Goal: Task Accomplishment & Management: Use online tool/utility

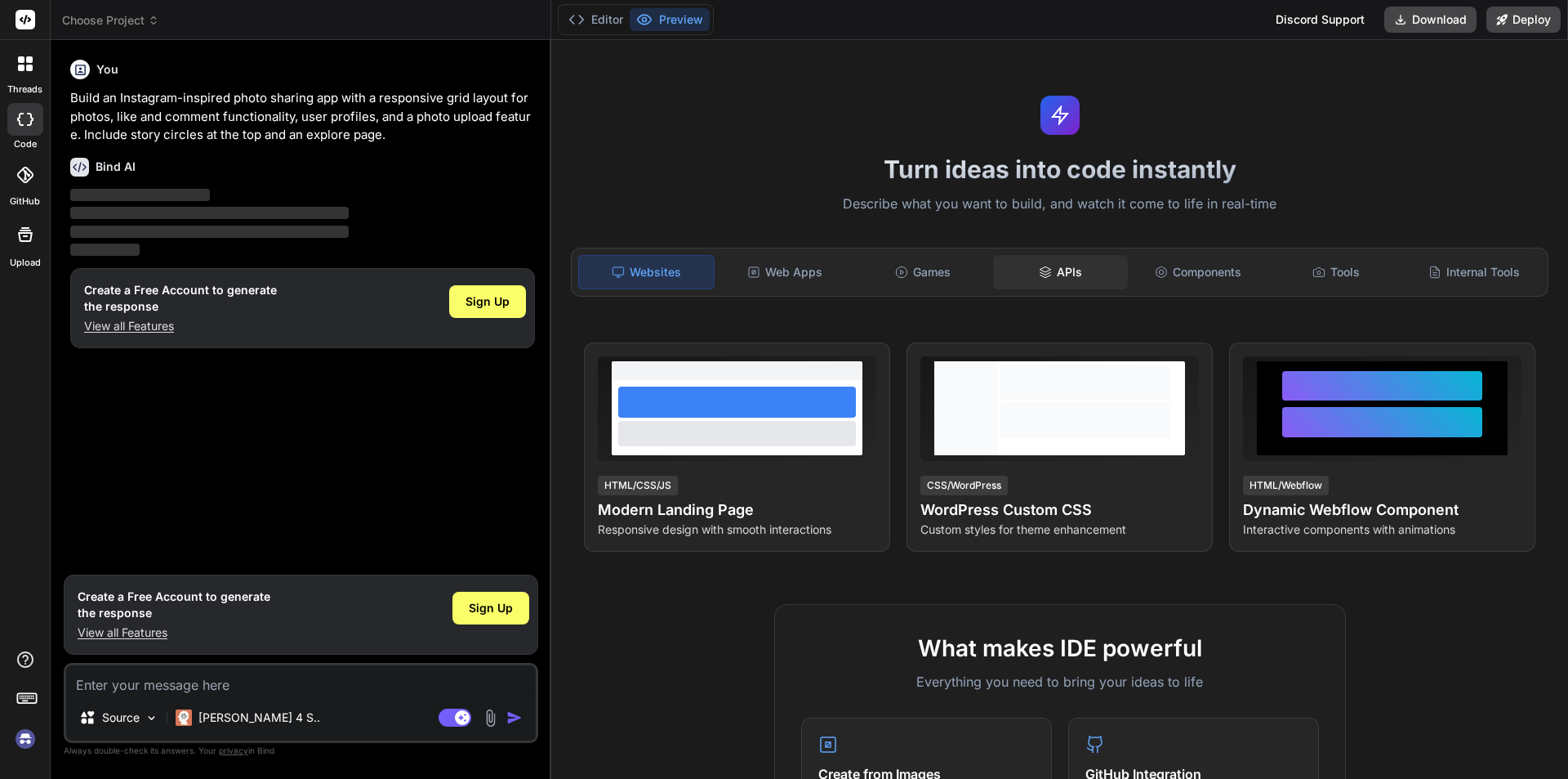
type textarea "x"
click at [1064, 277] on div "APIs" at bounding box center [1059, 271] width 135 height 35
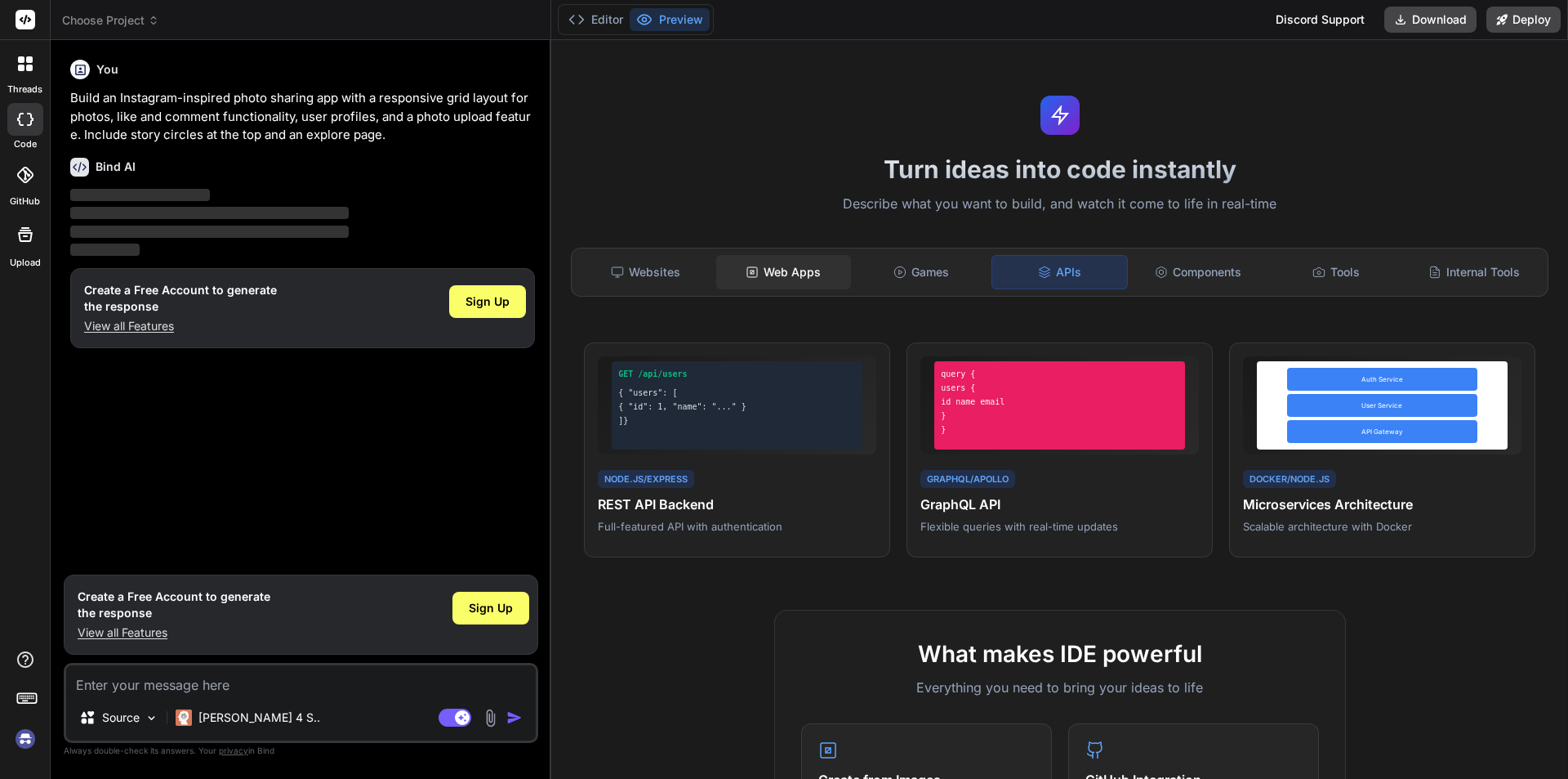
click at [800, 274] on div "Web Apps" at bounding box center [784, 271] width 135 height 35
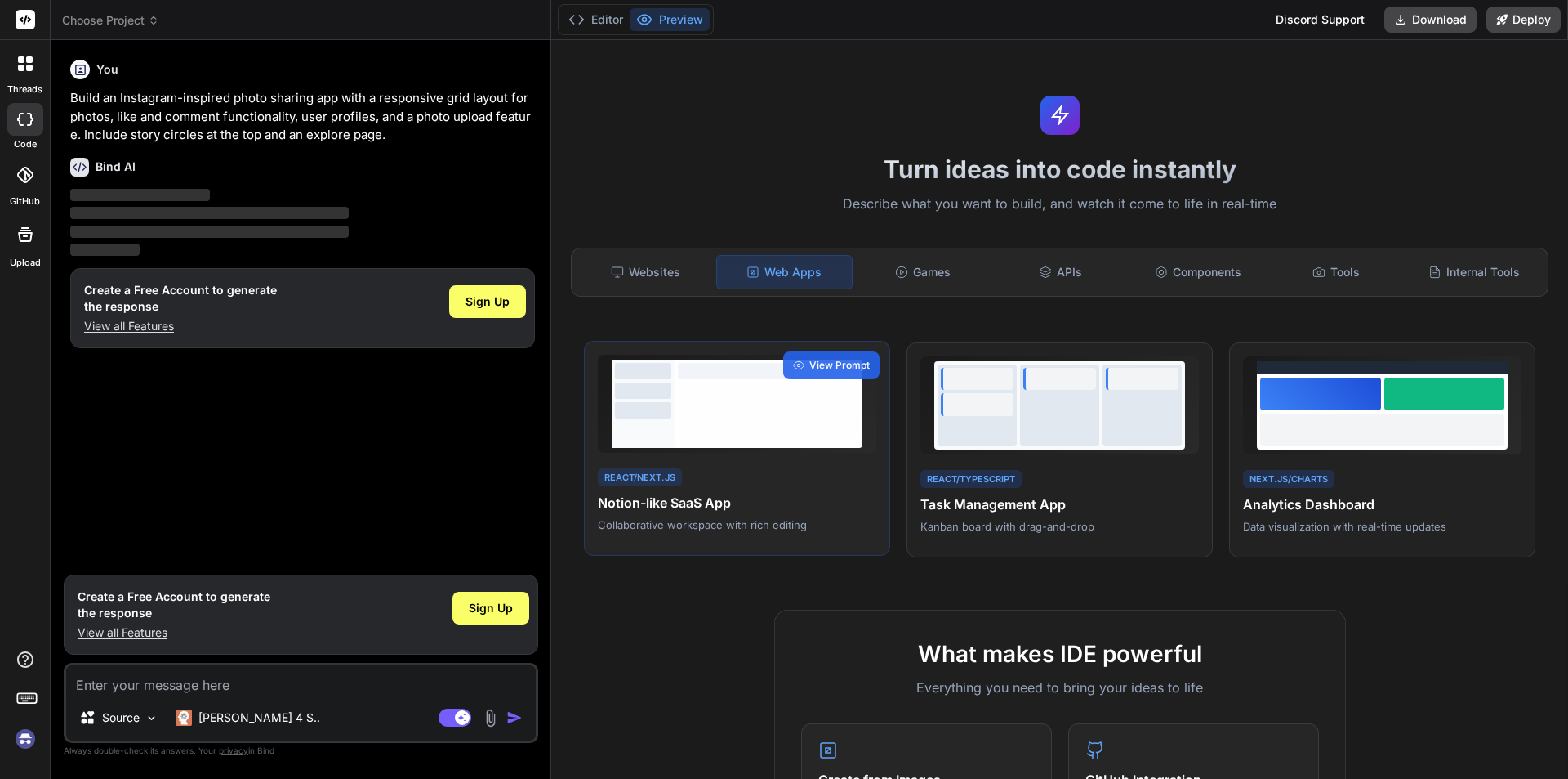
click at [696, 398] on div at bounding box center [769, 411] width 181 height 57
click at [843, 364] on span "View Prompt" at bounding box center [839, 365] width 60 height 15
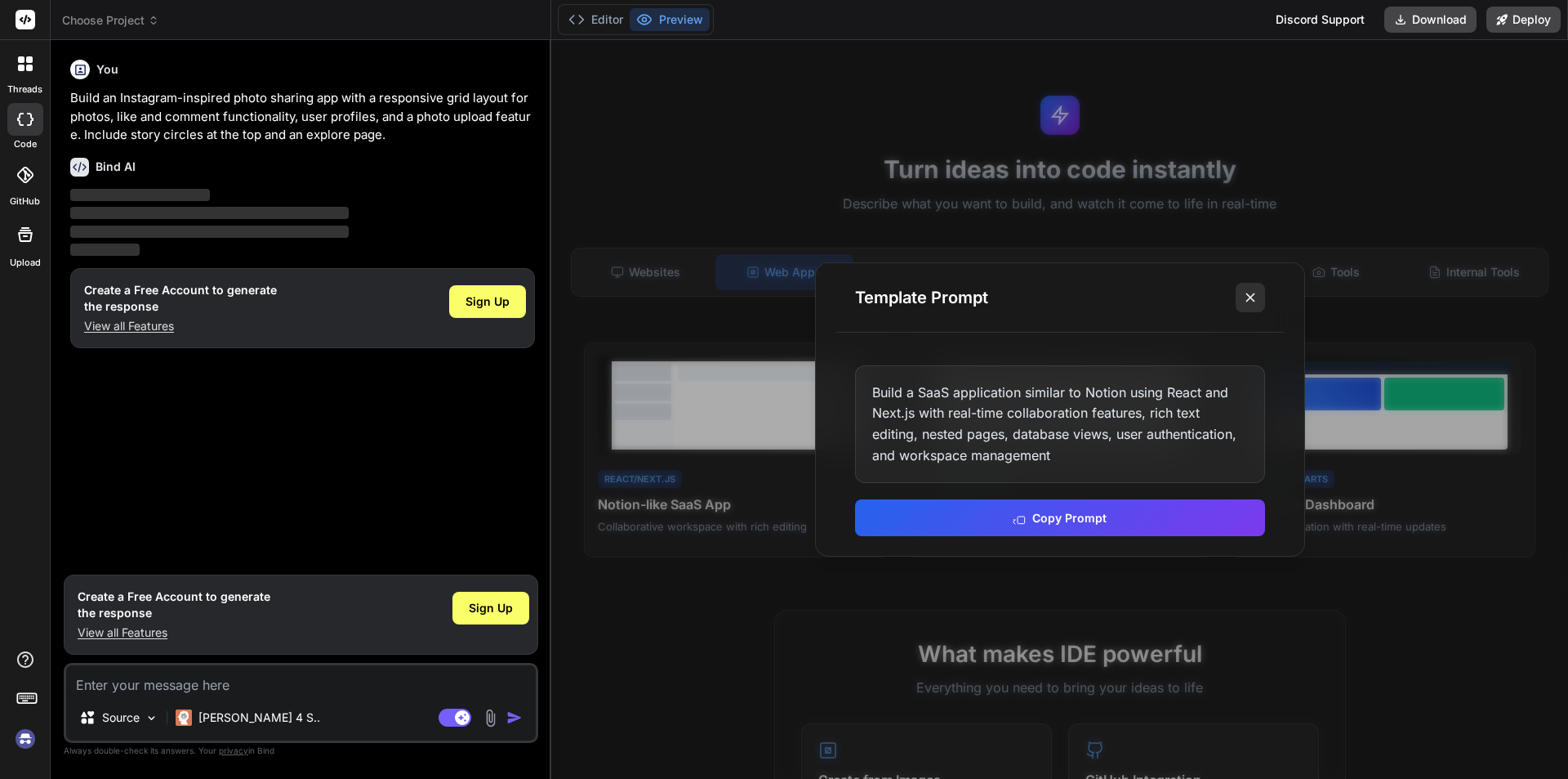
click at [1250, 303] on icon at bounding box center [1250, 297] width 17 height 17
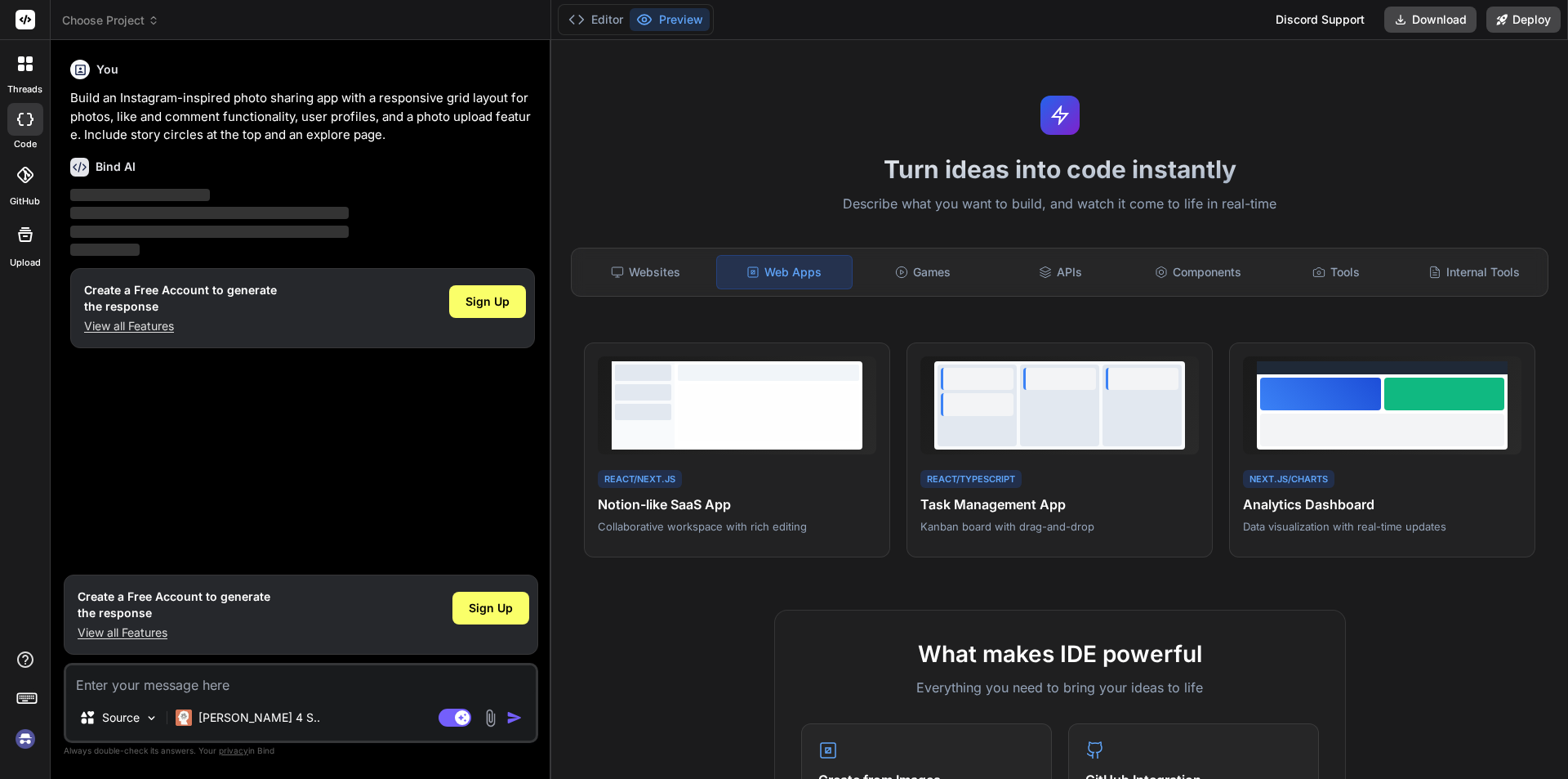
click at [226, 679] on textarea at bounding box center [301, 679] width 469 height 30
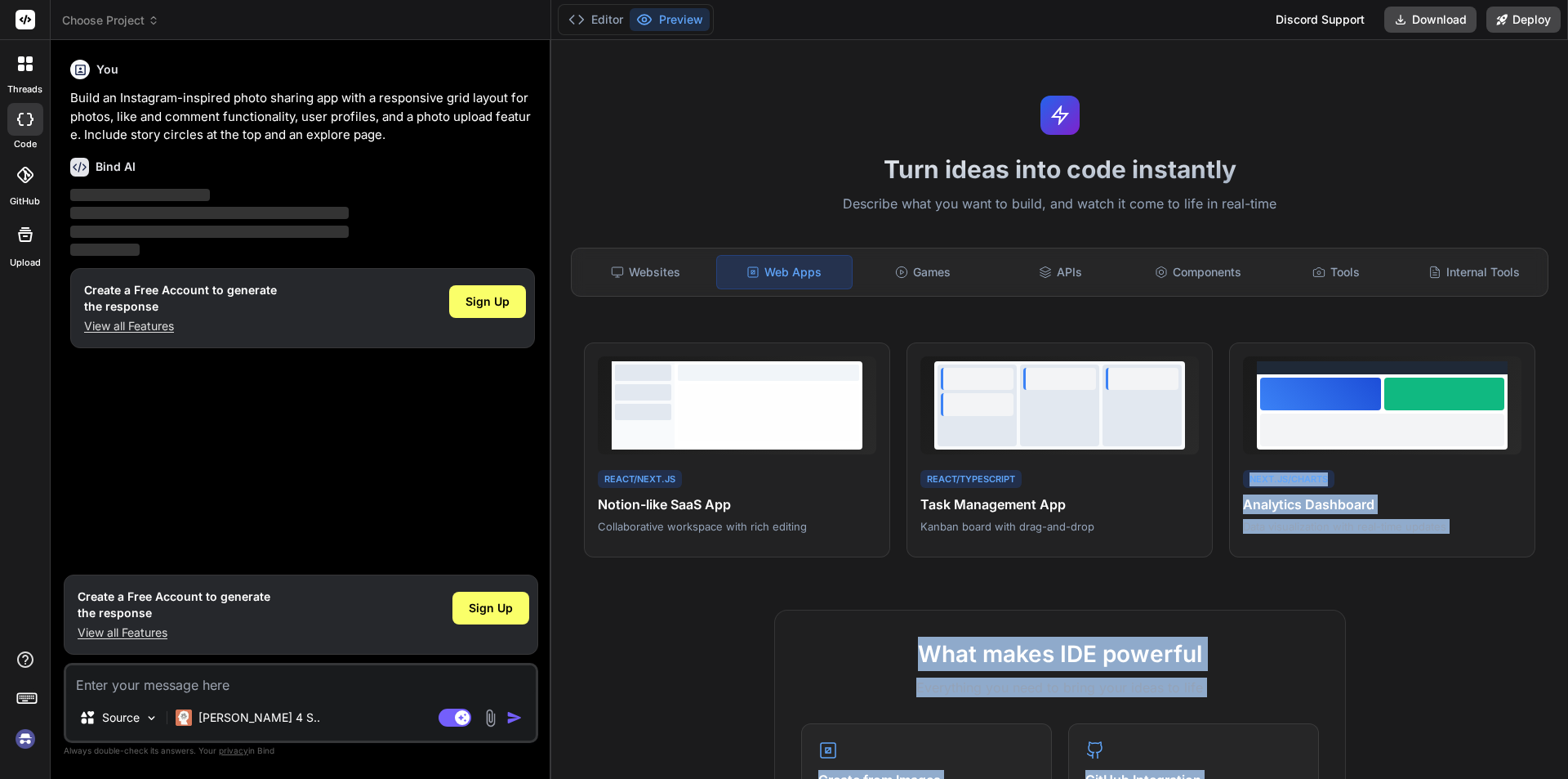
drag, startPoint x: 1567, startPoint y: 154, endPoint x: 1559, endPoint y: 426, distance: 272.1
click at [1559, 426] on div "Turn ideas into code instantly Describe what you want to build, and watch it co…" at bounding box center [1058, 409] width 1016 height 739
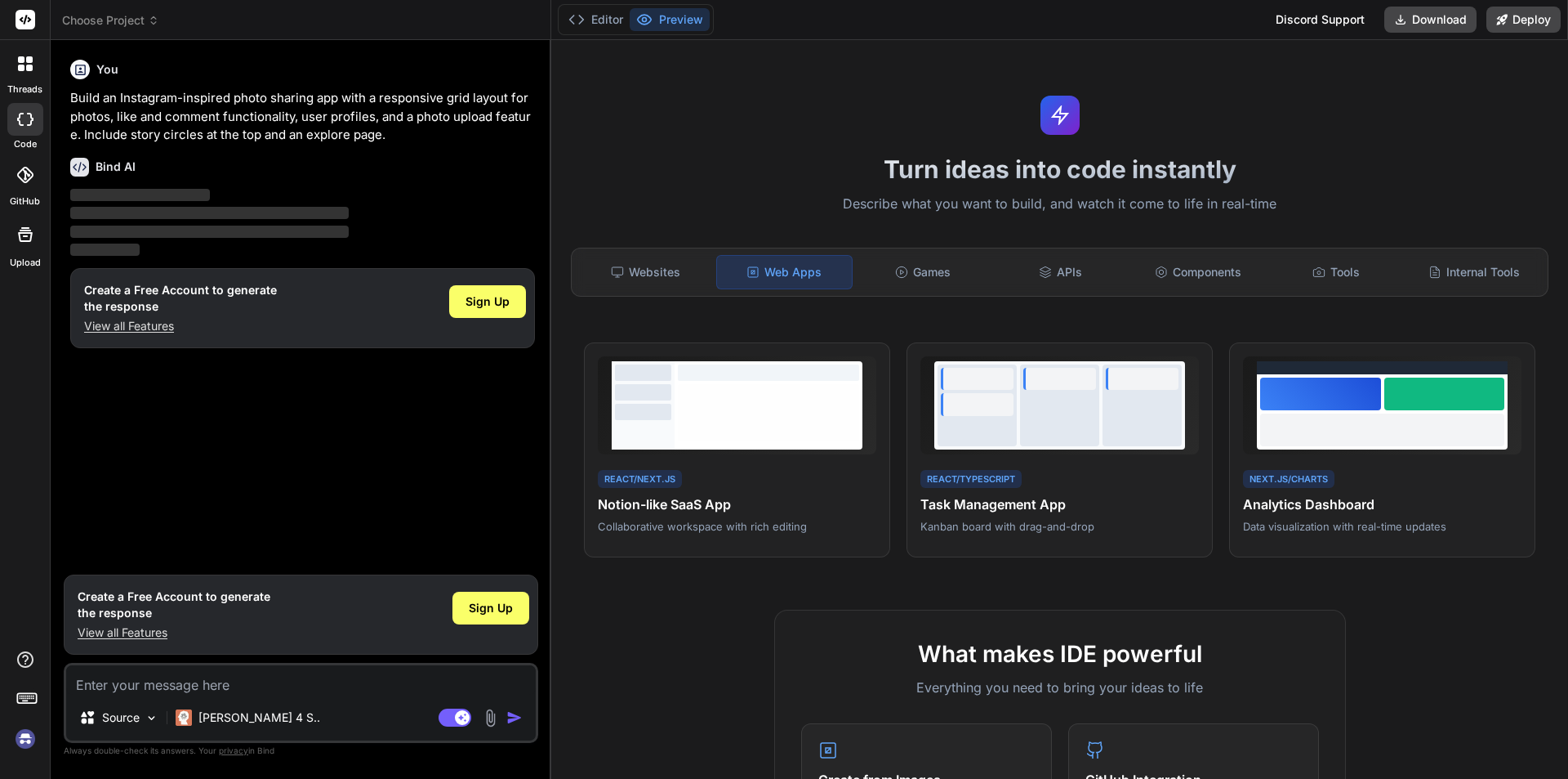
click at [1286, 175] on h1 "Turn ideas into code instantly" at bounding box center [1059, 170] width 997 height 30
click at [777, 274] on div "Web Apps" at bounding box center [784, 271] width 136 height 35
click at [649, 271] on div "Websites" at bounding box center [646, 271] width 135 height 35
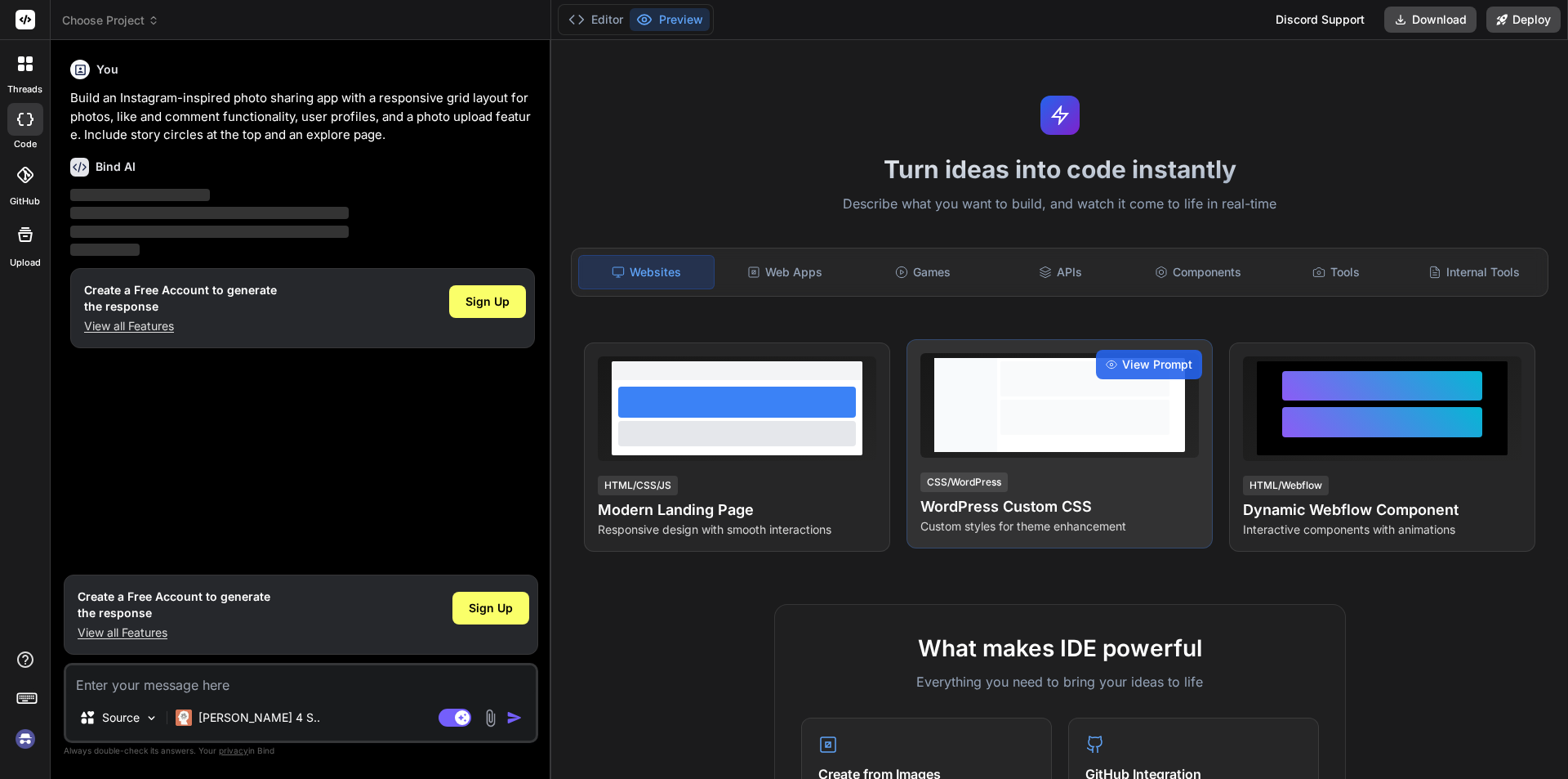
click at [1059, 397] on div at bounding box center [1085, 404] width 175 height 94
click at [1035, 403] on div at bounding box center [1084, 417] width 169 height 35
click at [1024, 493] on div "CSS/WordPress WordPress Custom CSS Custom styles for theme enhancement" at bounding box center [1059, 502] width 279 height 64
click at [1143, 360] on span "View Prompt" at bounding box center [1156, 364] width 70 height 17
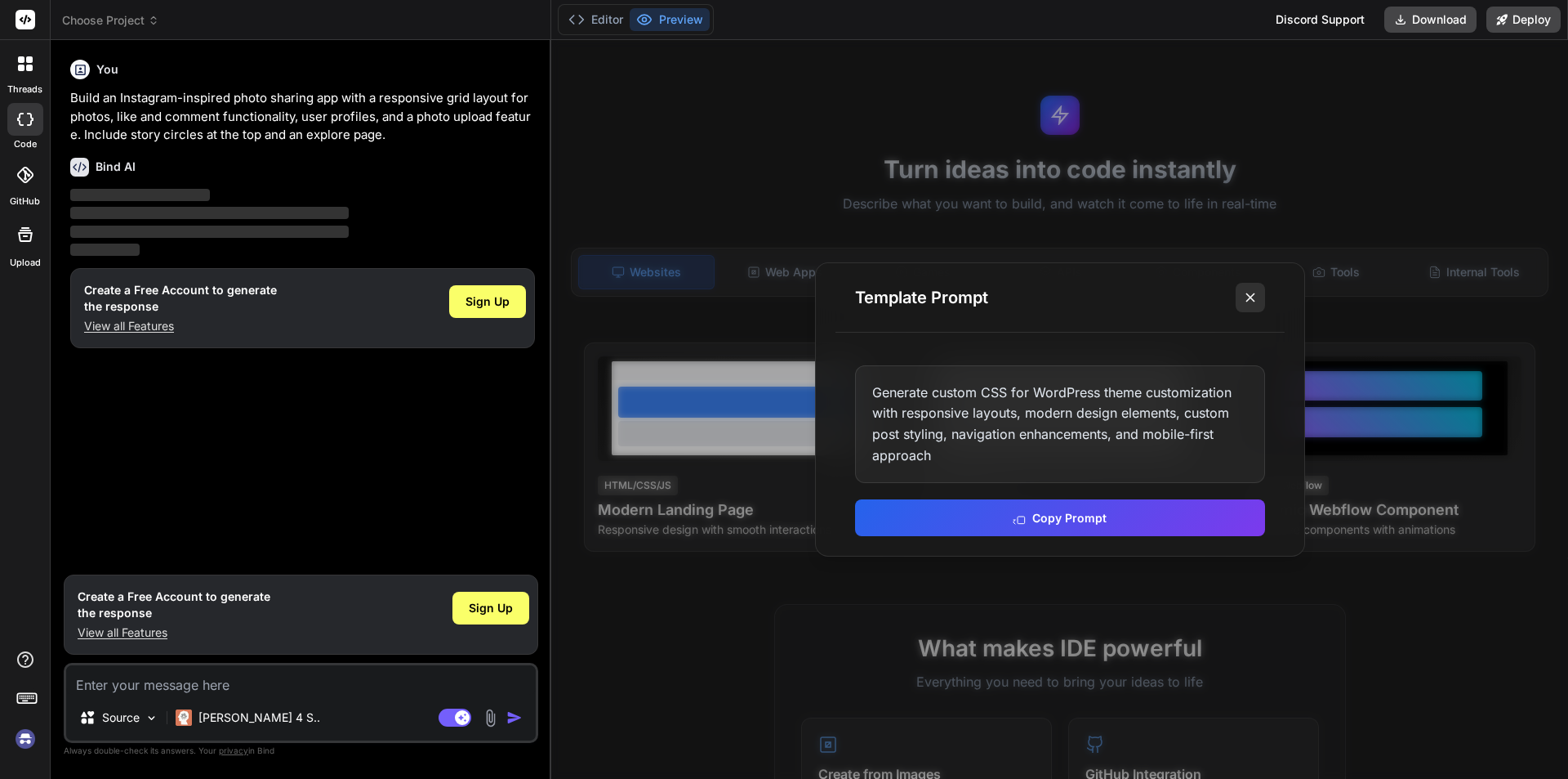
click at [1245, 296] on icon at bounding box center [1250, 297] width 17 height 17
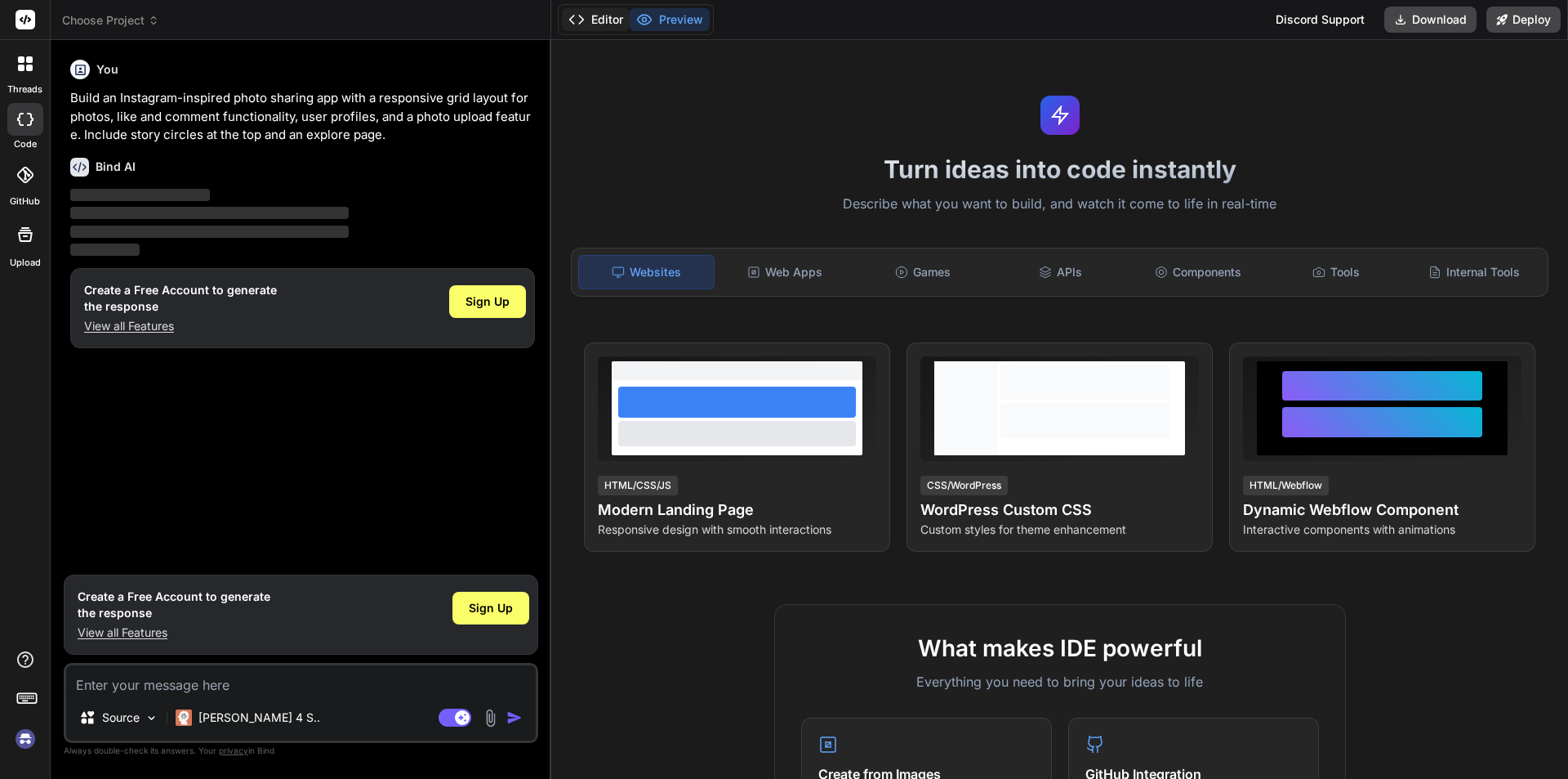
click at [606, 17] on button "Editor" at bounding box center [595, 19] width 68 height 23
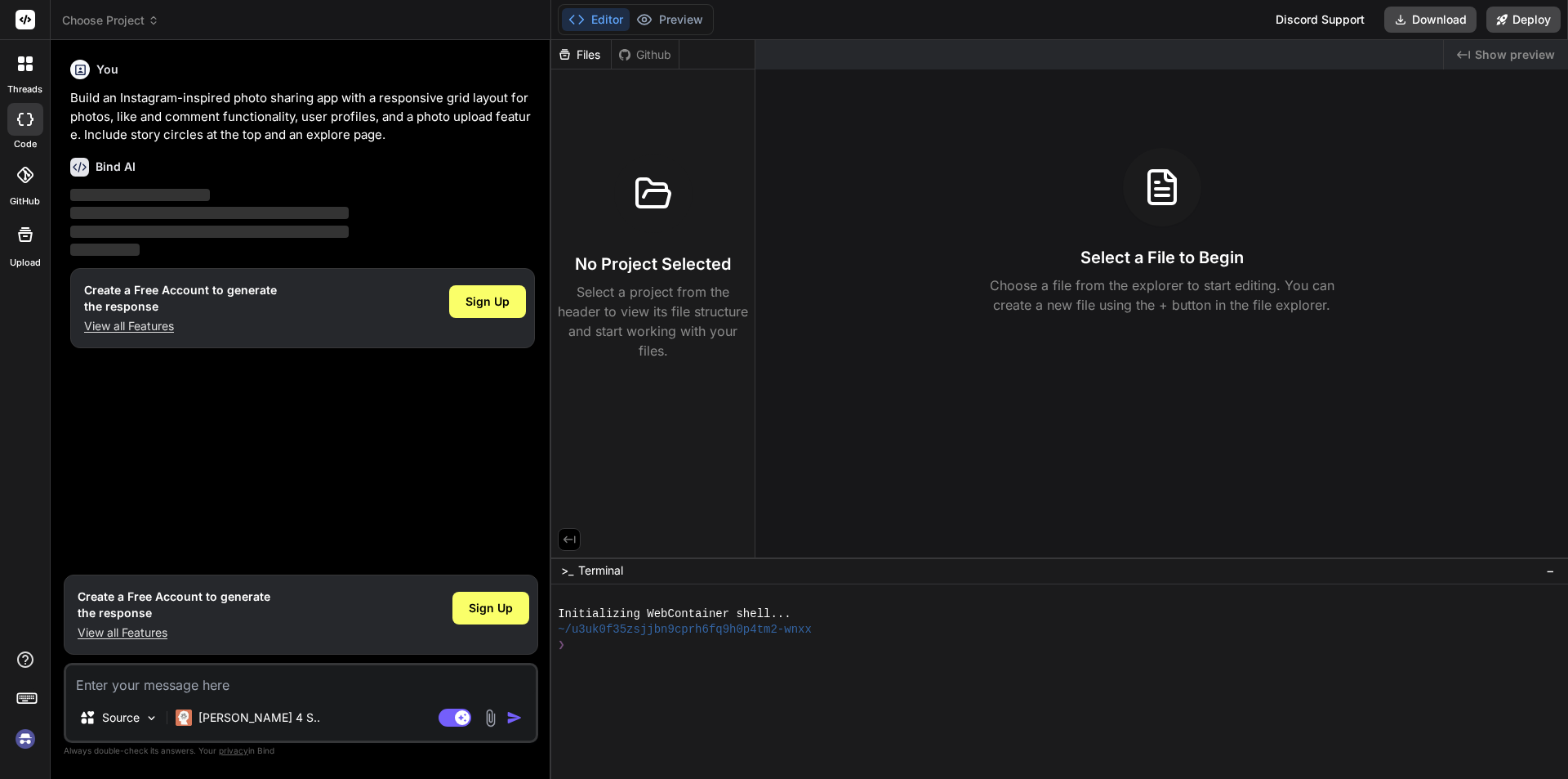
click at [21, 23] on rect at bounding box center [26, 20] width 20 height 20
click at [24, 79] on div at bounding box center [25, 63] width 34 height 35
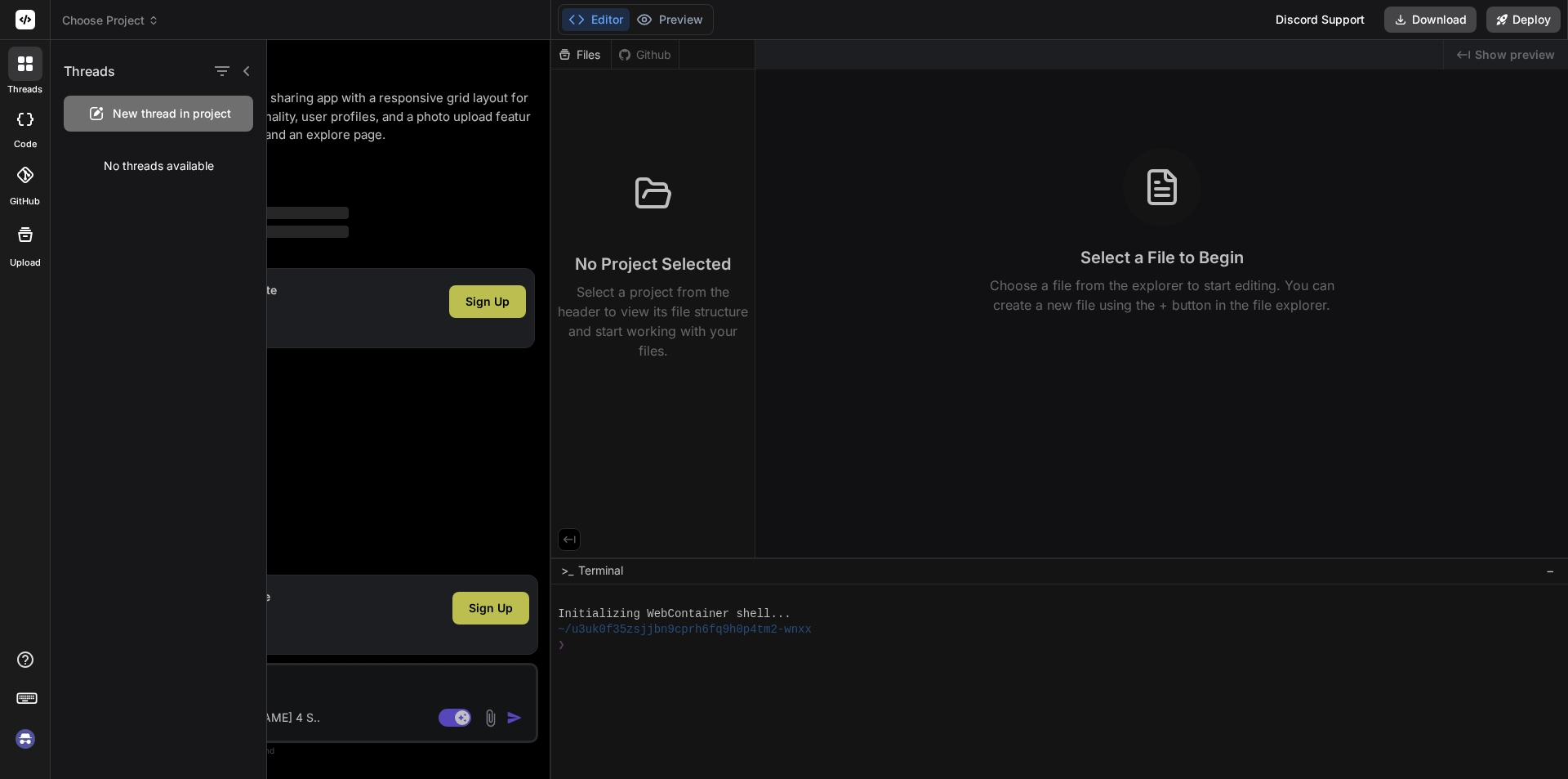
click at [26, 183] on div at bounding box center [25, 175] width 35 height 35
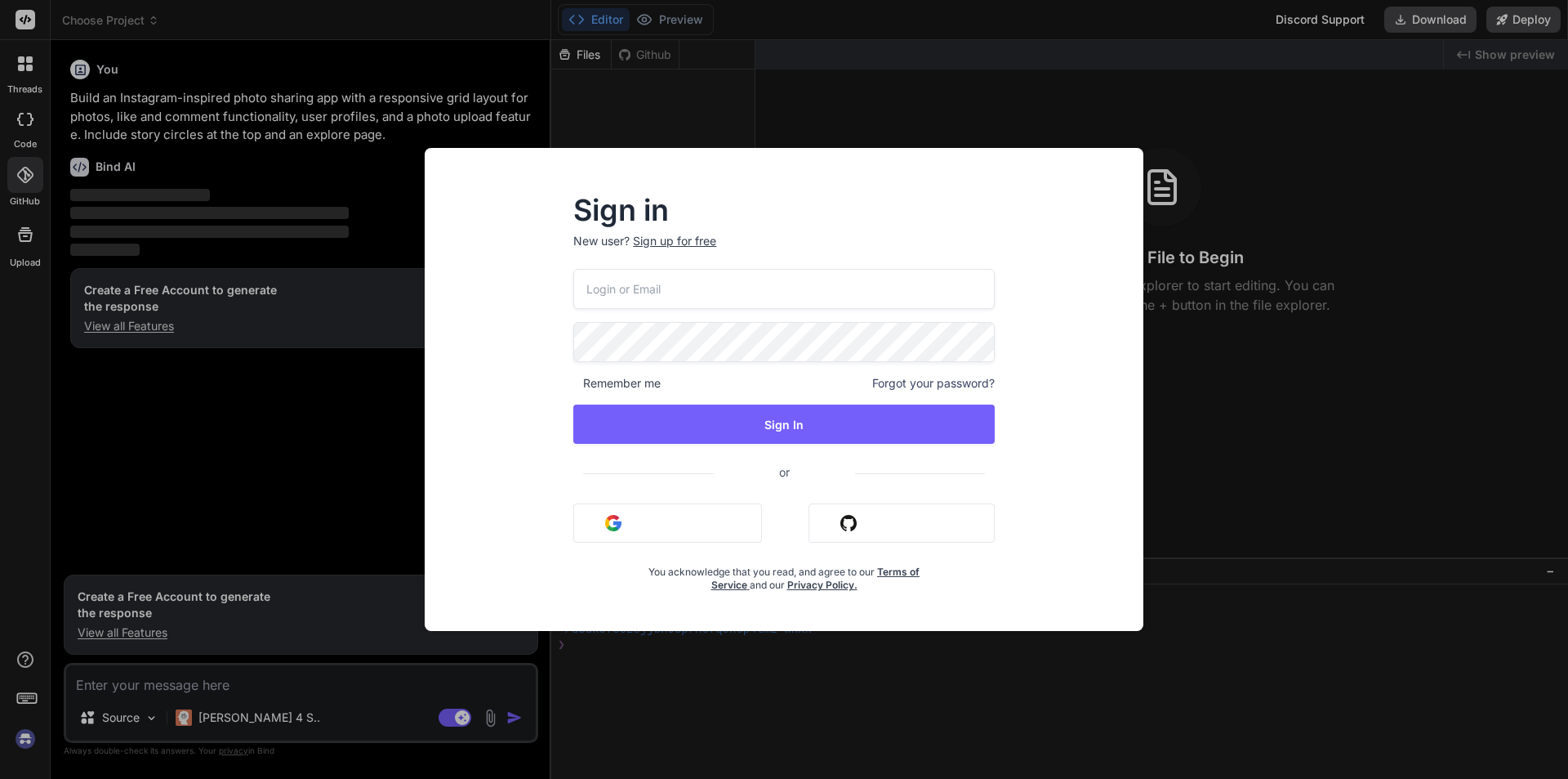
drag, startPoint x: 1328, startPoint y: 278, endPoint x: 1302, endPoint y: 280, distance: 26.1
click at [1327, 279] on div "Sign in New user? Sign up for free Remember me Forgot your password? Sign In or…" at bounding box center [784, 390] width 1568 height 779
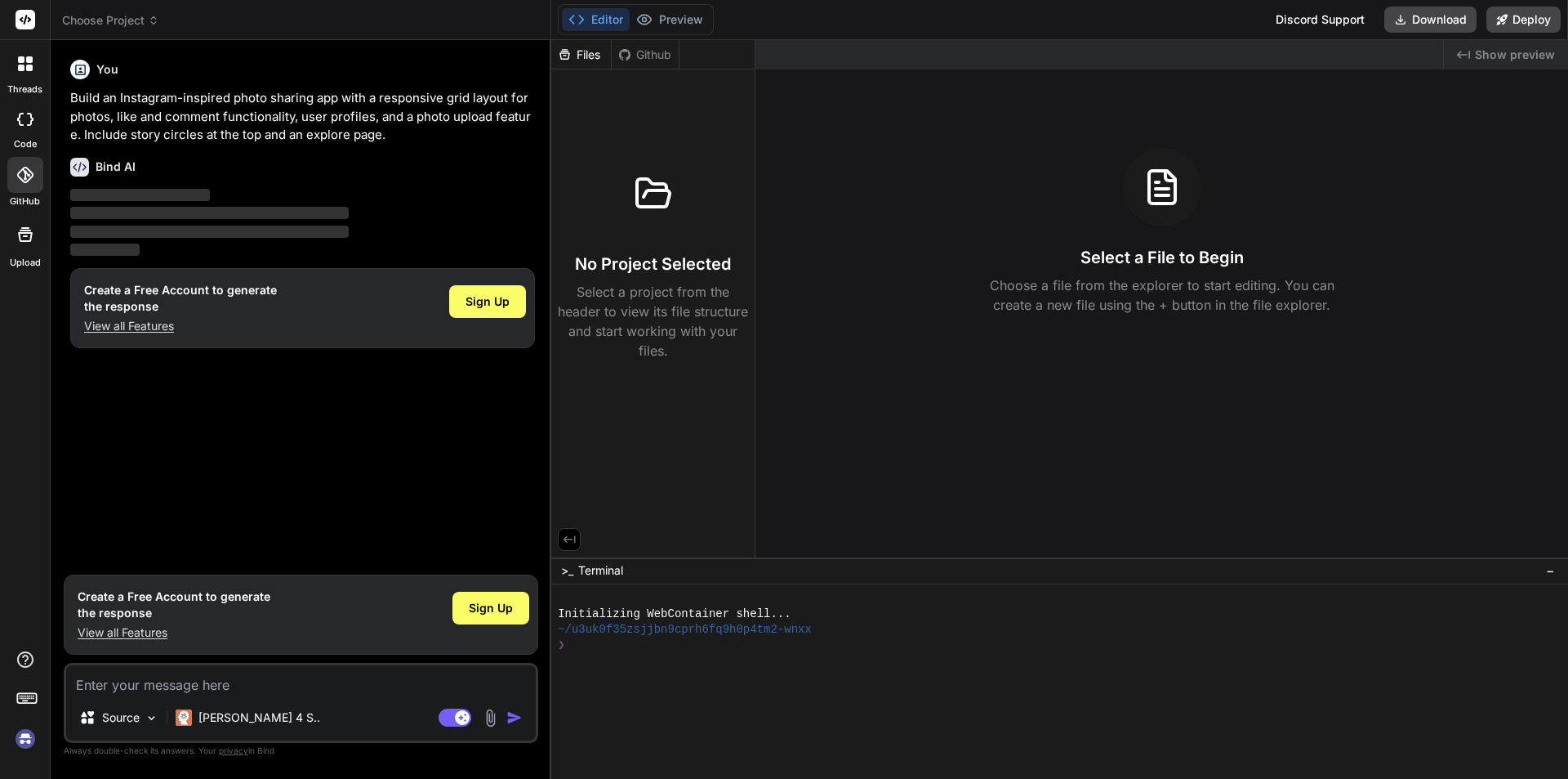
click at [20, 742] on img at bounding box center [26, 739] width 28 height 28
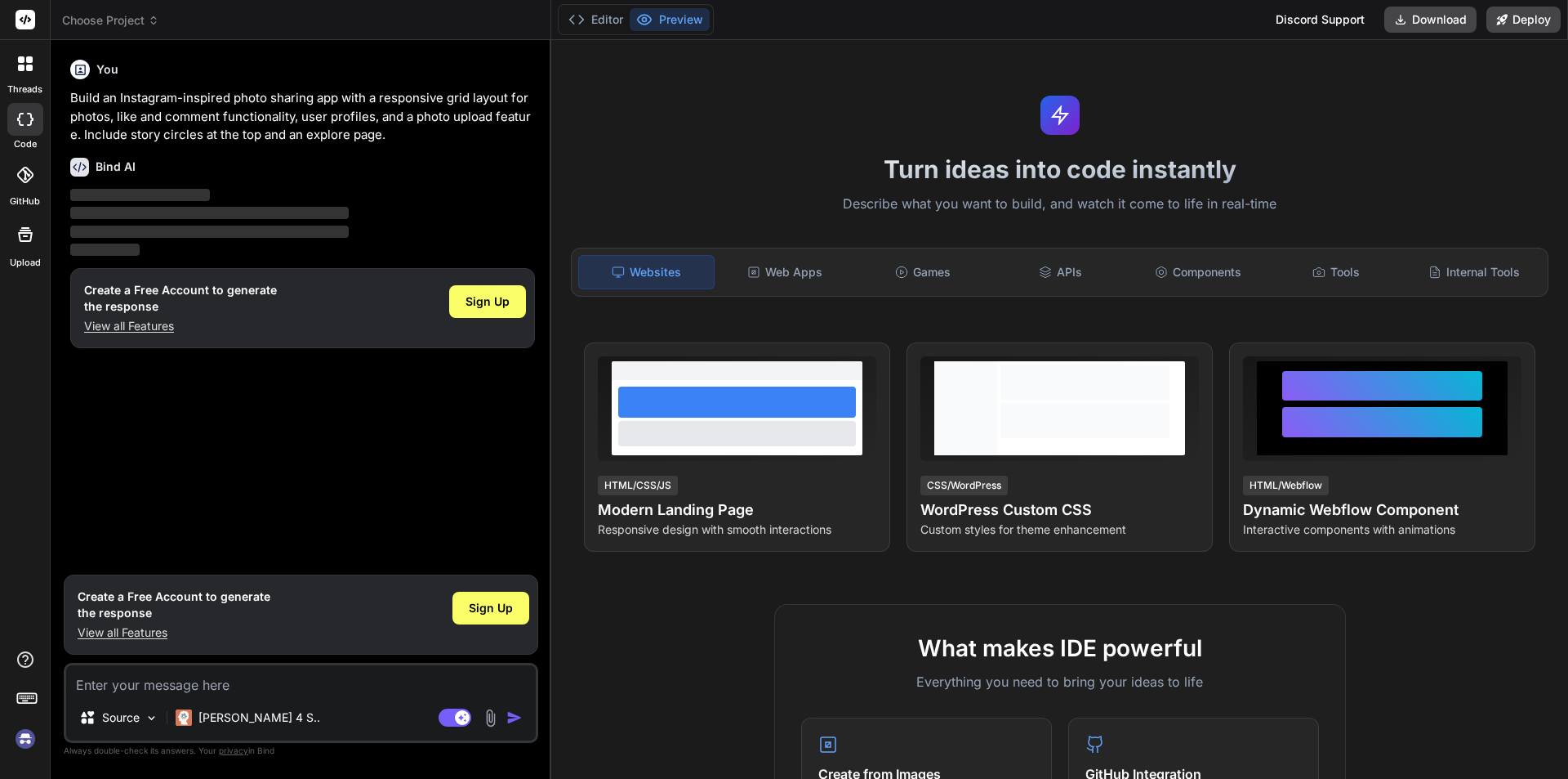
type textarea "x"
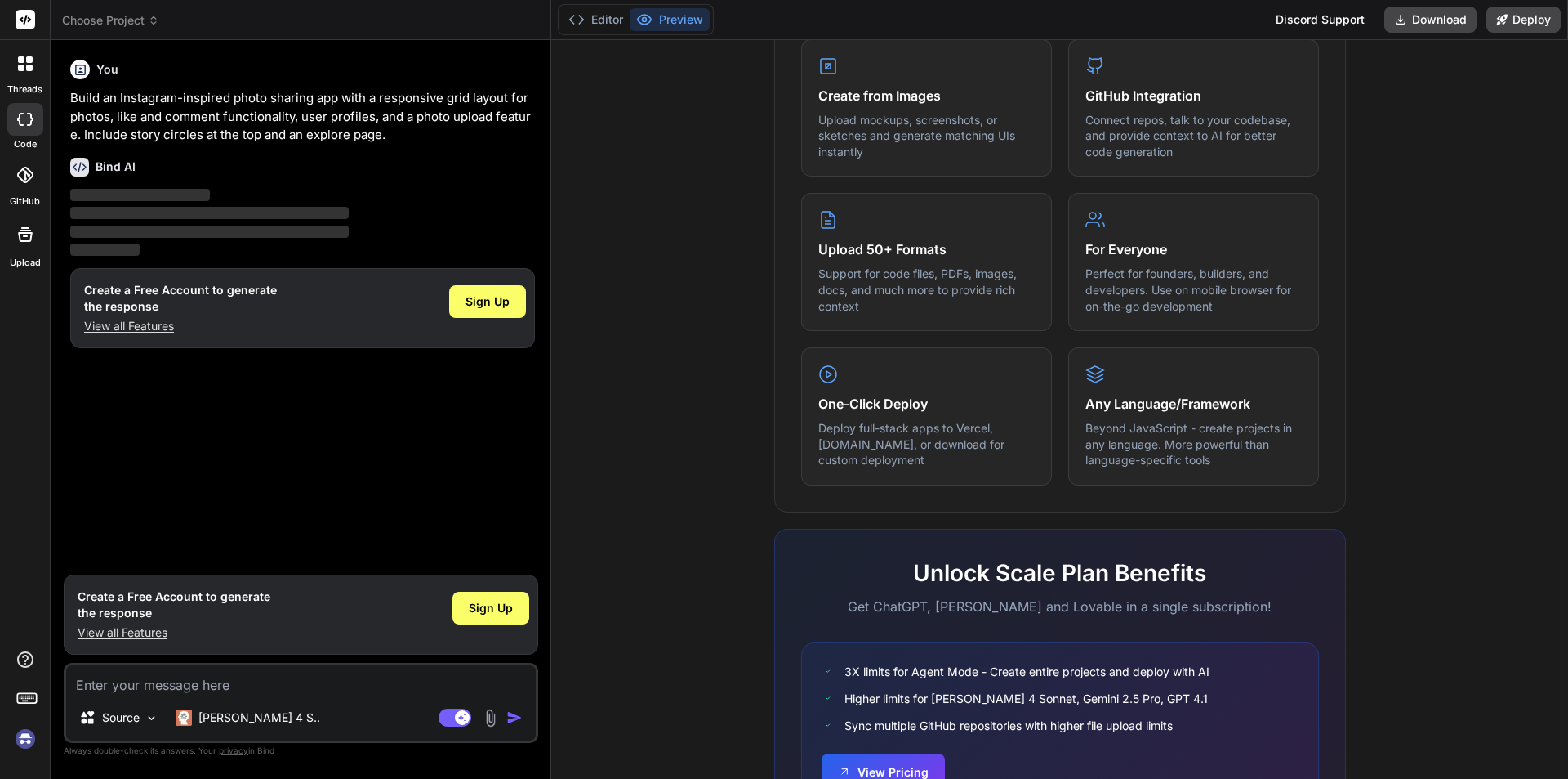
scroll to position [779, 0]
